Goal: Task Accomplishment & Management: Complete application form

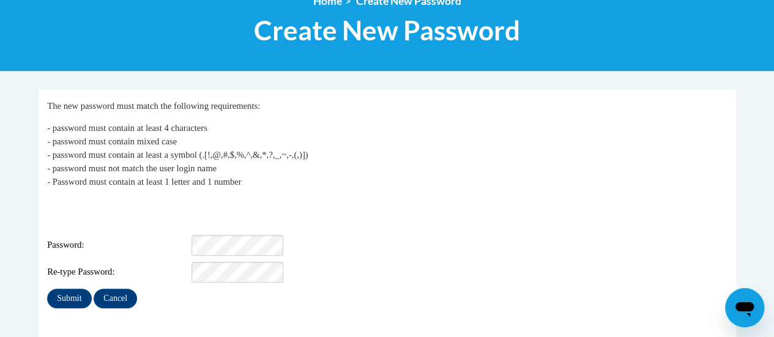
scroll to position [166, 0]
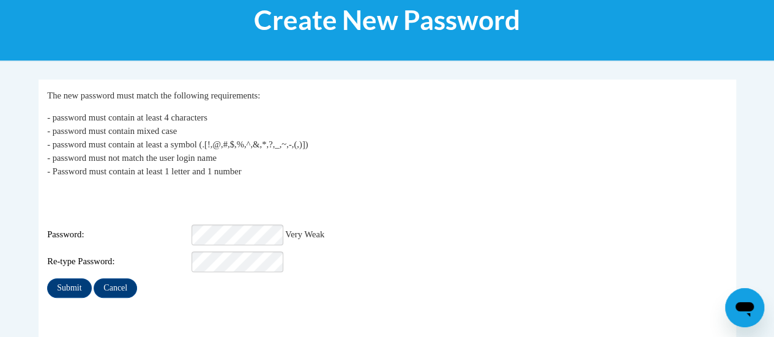
click at [580, 251] on div "Re-type Password:" at bounding box center [387, 261] width 680 height 21
click at [380, 224] on div "Password: Strong" at bounding box center [387, 234] width 680 height 21
click at [411, 224] on div "Password: Strong" at bounding box center [387, 234] width 680 height 21
click at [81, 278] on input "Submit" at bounding box center [69, 288] width 44 height 20
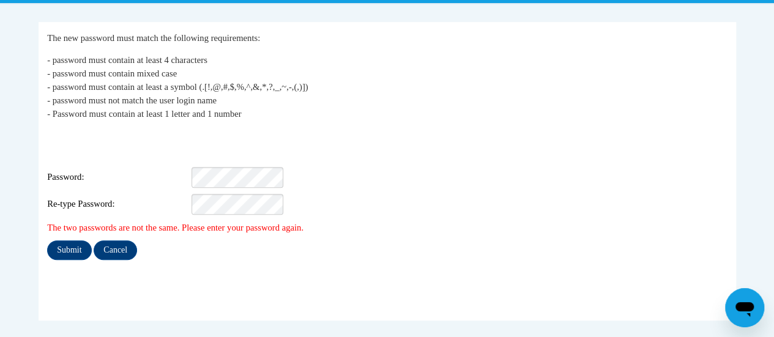
scroll to position [221, 0]
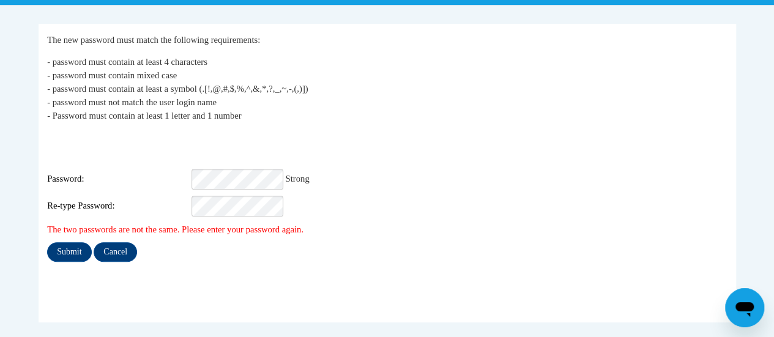
click at [358, 173] on div "Login: rebecca.bohn@rusd.org Password: Strong Re-type Password:" at bounding box center [387, 174] width 680 height 85
click at [82, 242] on input "Submit" at bounding box center [69, 252] width 44 height 20
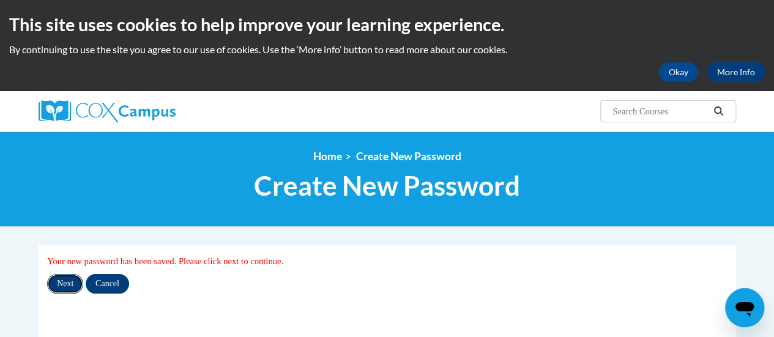
click at [59, 285] on input "Next" at bounding box center [65, 284] width 36 height 20
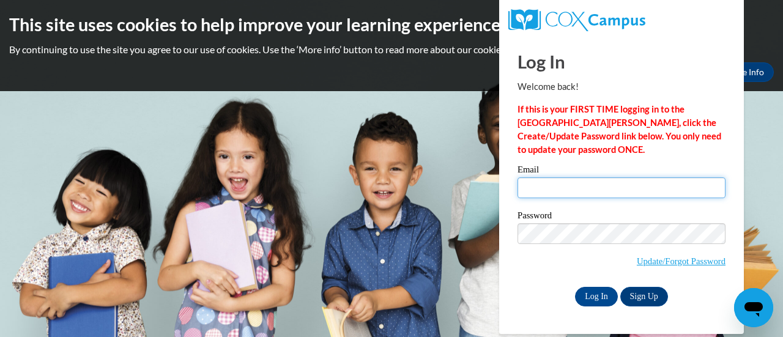
click at [546, 187] on input "Email" at bounding box center [621, 187] width 208 height 21
type input "[PERSON_NAME][EMAIL_ADDRESS][DOMAIN_NAME]"
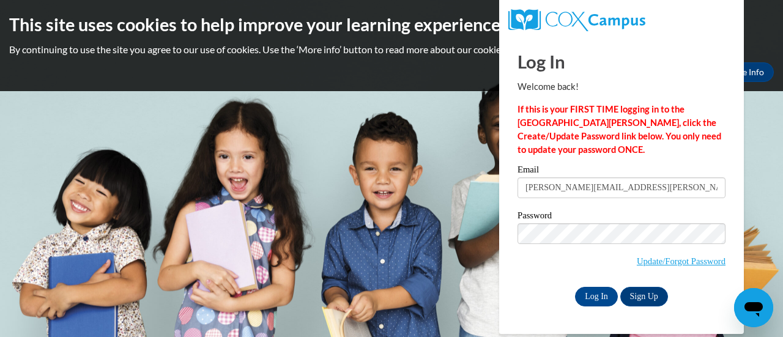
click at [546, 280] on div "Password Update/Forgot Password" at bounding box center [621, 247] width 208 height 72
click at [606, 298] on input "Log In" at bounding box center [596, 297] width 43 height 20
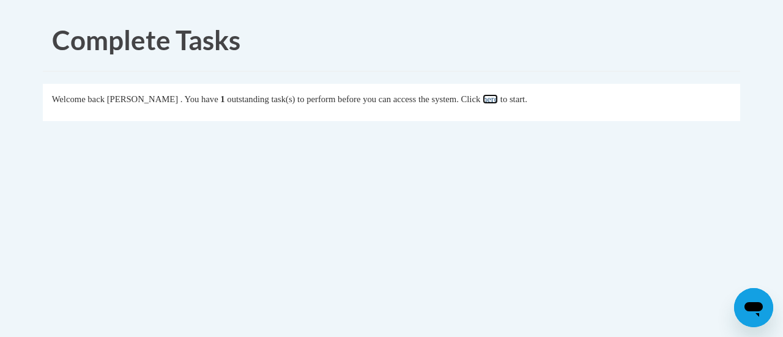
click at [498, 102] on link "here" at bounding box center [490, 99] width 15 height 10
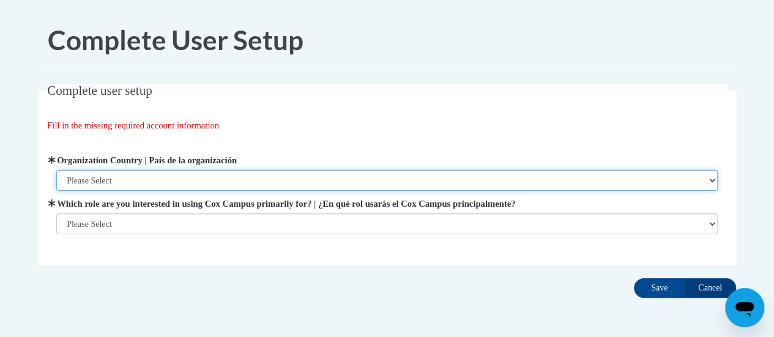
click at [179, 177] on select "Please Select United States | Estados Unidos Outside of the United States | Fue…" at bounding box center [386, 180] width 661 height 21
select select "ad49bcad-a171-4b2e-b99c-48b446064914"
click at [56, 170] on select "Please Select United States | Estados Unidos Outside of the United States | Fue…" at bounding box center [386, 180] width 661 height 21
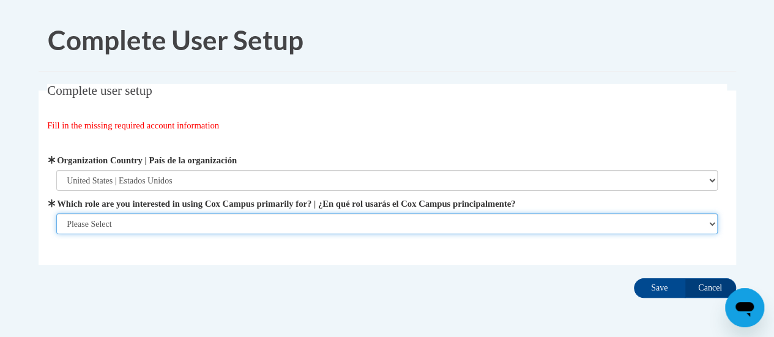
click at [120, 224] on select "Please Select College/University | Colegio/Universidad Community/Nonprofit Part…" at bounding box center [386, 223] width 661 height 21
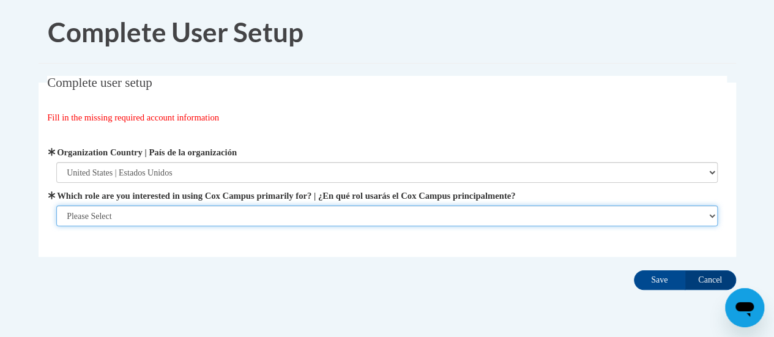
scroll to position [6, 0]
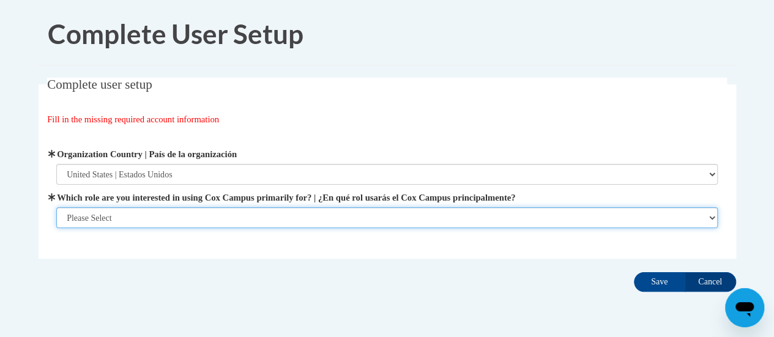
click at [199, 217] on select "Please Select College/University | Colegio/Universidad Community/Nonprofit Part…" at bounding box center [386, 217] width 661 height 21
select select "fbf2d438-af2f-41f8-98f1-81c410e29de3"
click at [56, 228] on select "Please Select College/University | Colegio/Universidad Community/Nonprofit Part…" at bounding box center [386, 217] width 661 height 21
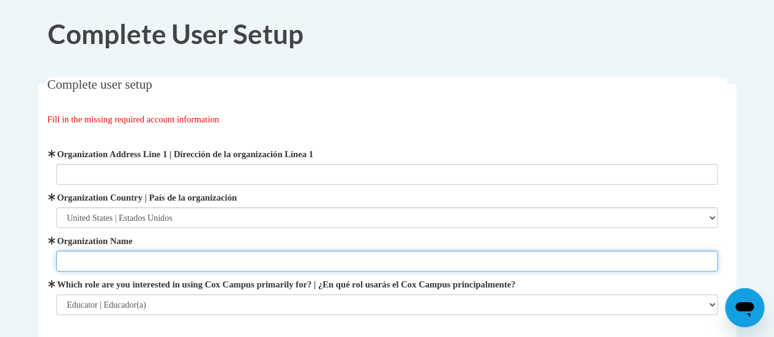
click at [256, 254] on input "Organization Name" at bounding box center [386, 261] width 661 height 21
type input "Racine Unified School District"
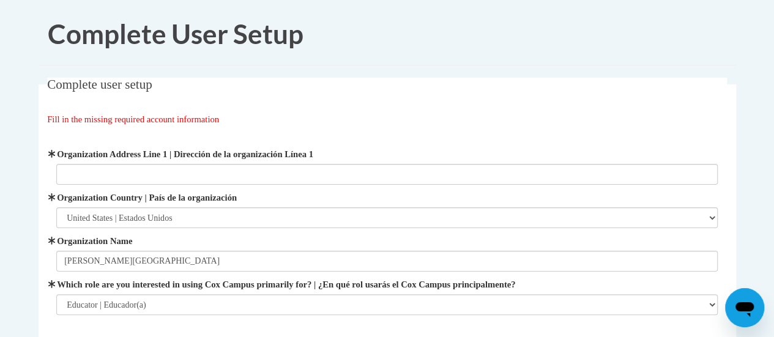
click at [295, 327] on div "Organization Address Line 1 | Dirección de la organización Línea 1 Organization…" at bounding box center [387, 231] width 680 height 198
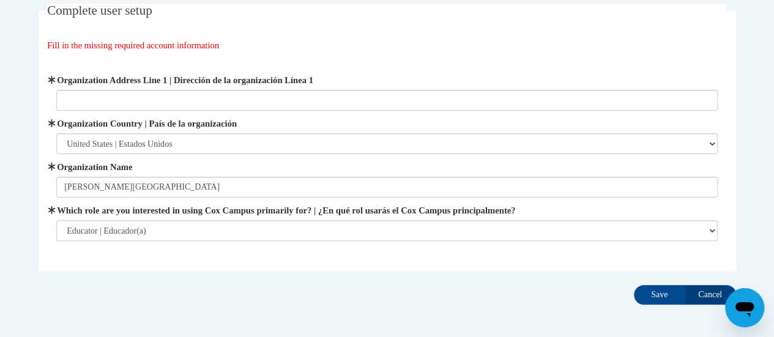
scroll to position [82, 0]
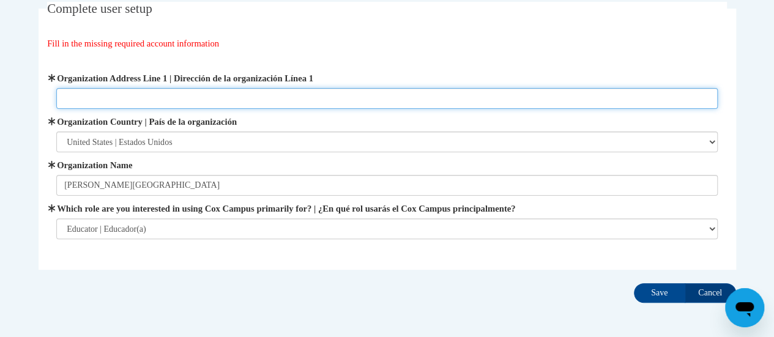
click at [216, 103] on input "Organization Address Line 1 | Dirección de la organización Línea 1" at bounding box center [386, 98] width 661 height 21
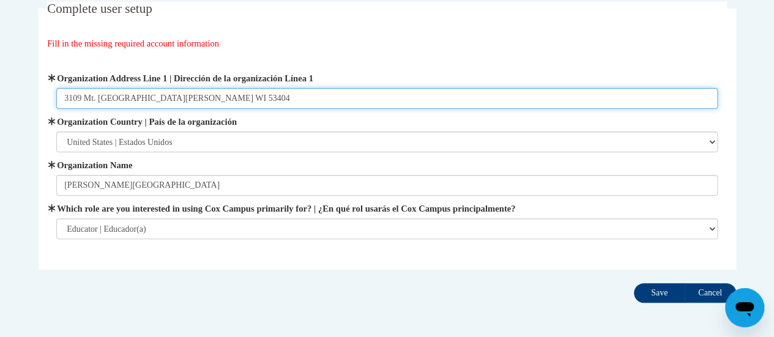
type input "3109 Mt. Pleasant St. Racine WI 53404"
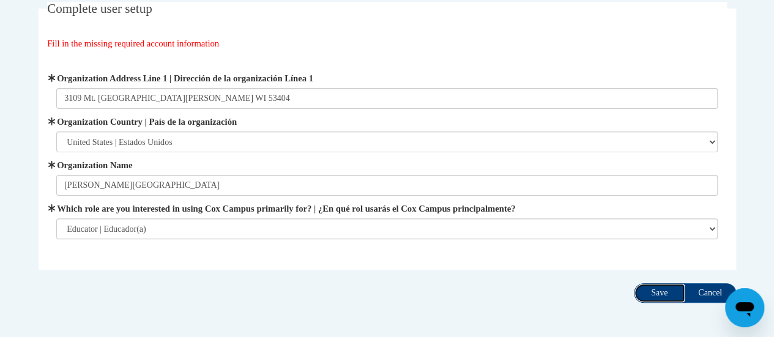
click at [664, 287] on input "Save" at bounding box center [659, 293] width 51 height 20
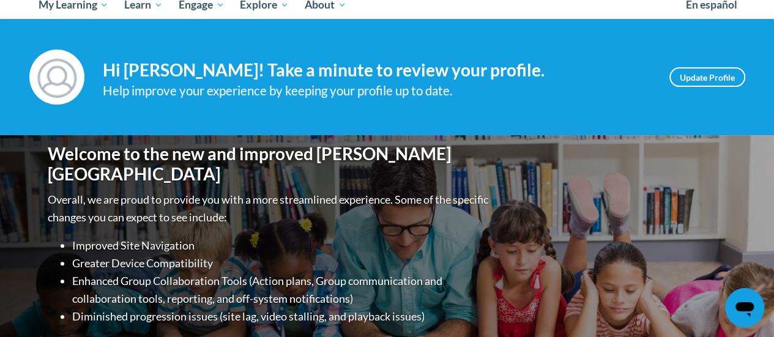
scroll to position [141, 0]
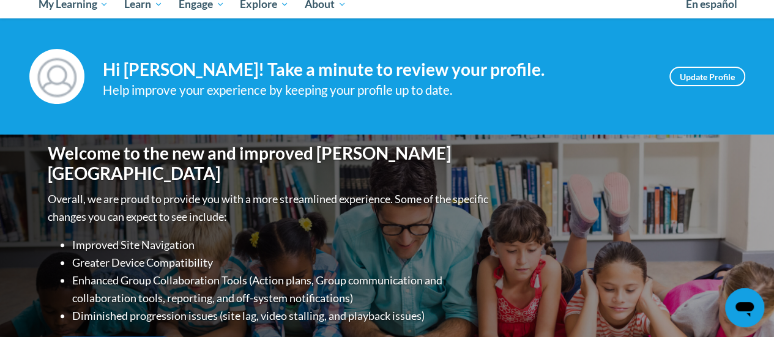
click at [433, 112] on div "Your profile Hi [PERSON_NAME]! Take a minute to review your profile. Help impro…" at bounding box center [387, 76] width 774 height 116
